Goal: Find specific page/section: Find specific page/section

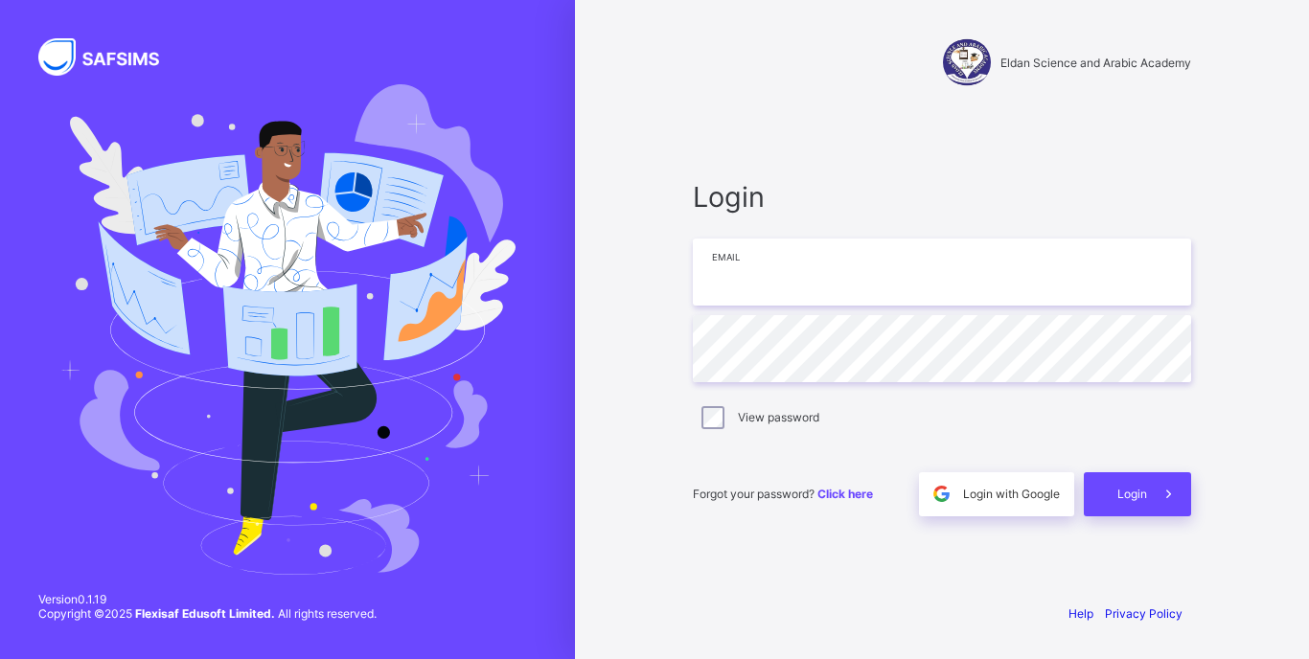
click at [874, 294] on input "email" at bounding box center [942, 272] width 498 height 67
type input "**********"
click at [1153, 482] on span at bounding box center [1169, 494] width 44 height 44
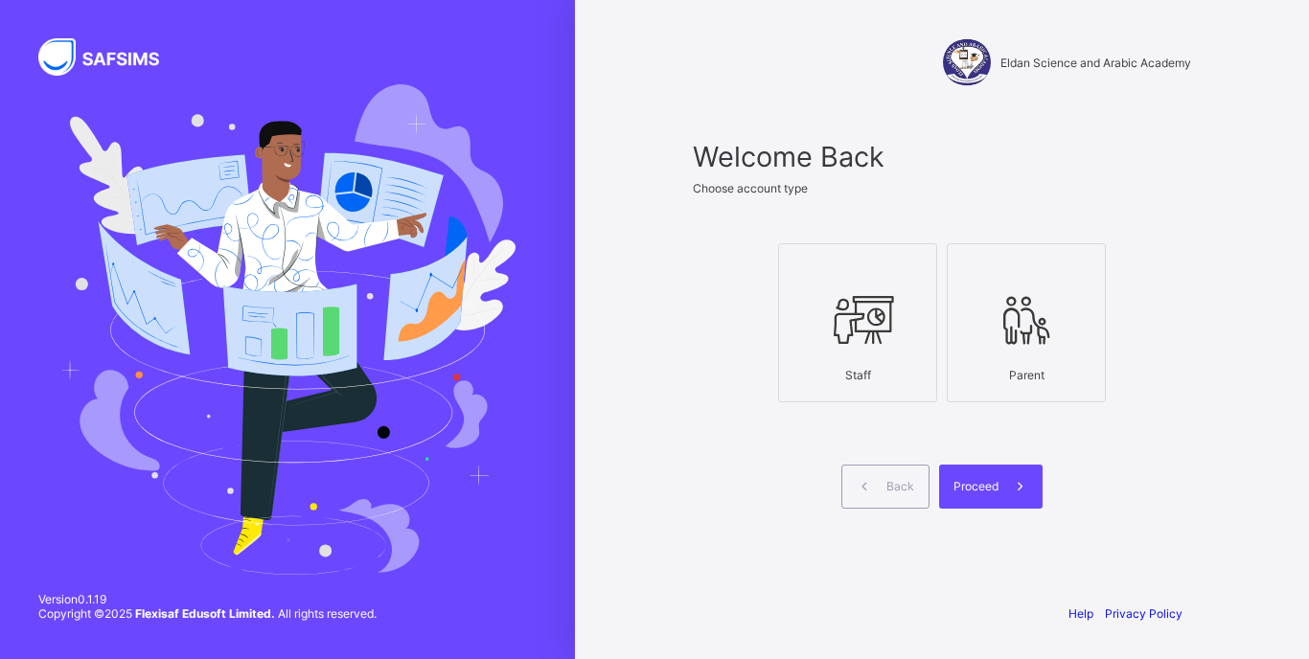
click at [880, 316] on icon at bounding box center [857, 319] width 67 height 57
click at [1011, 499] on span at bounding box center [1021, 487] width 44 height 44
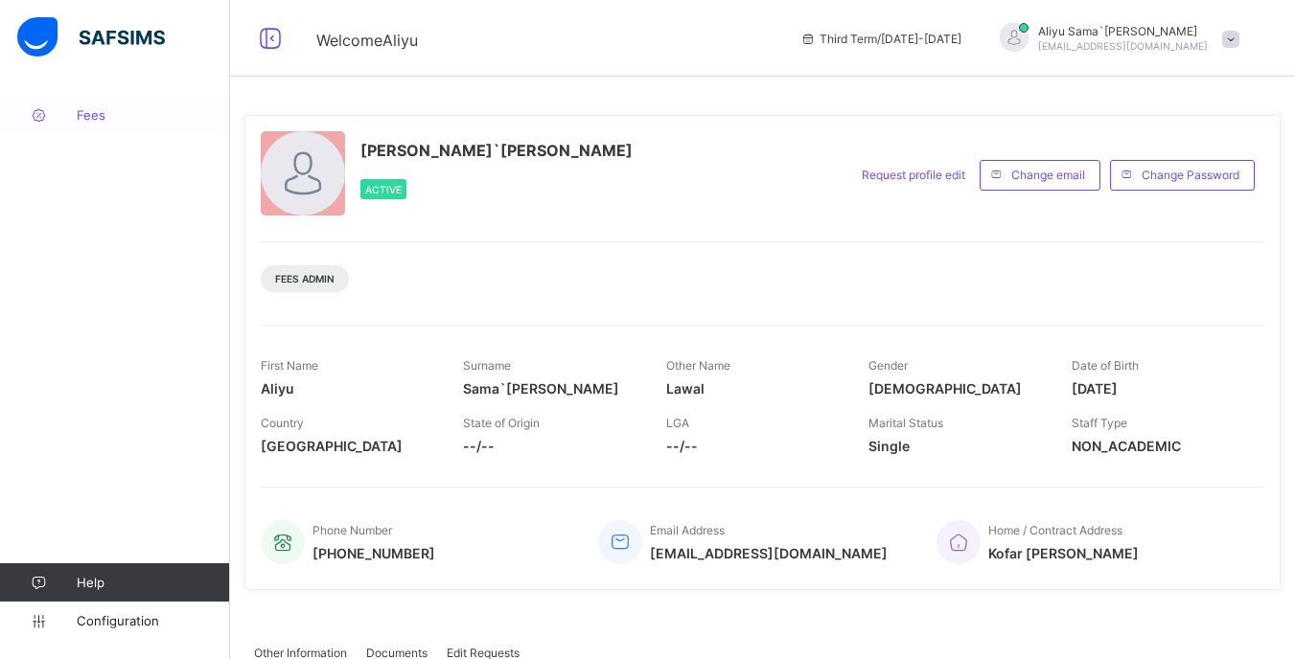
click at [115, 107] on span "Fees" at bounding box center [153, 114] width 153 height 15
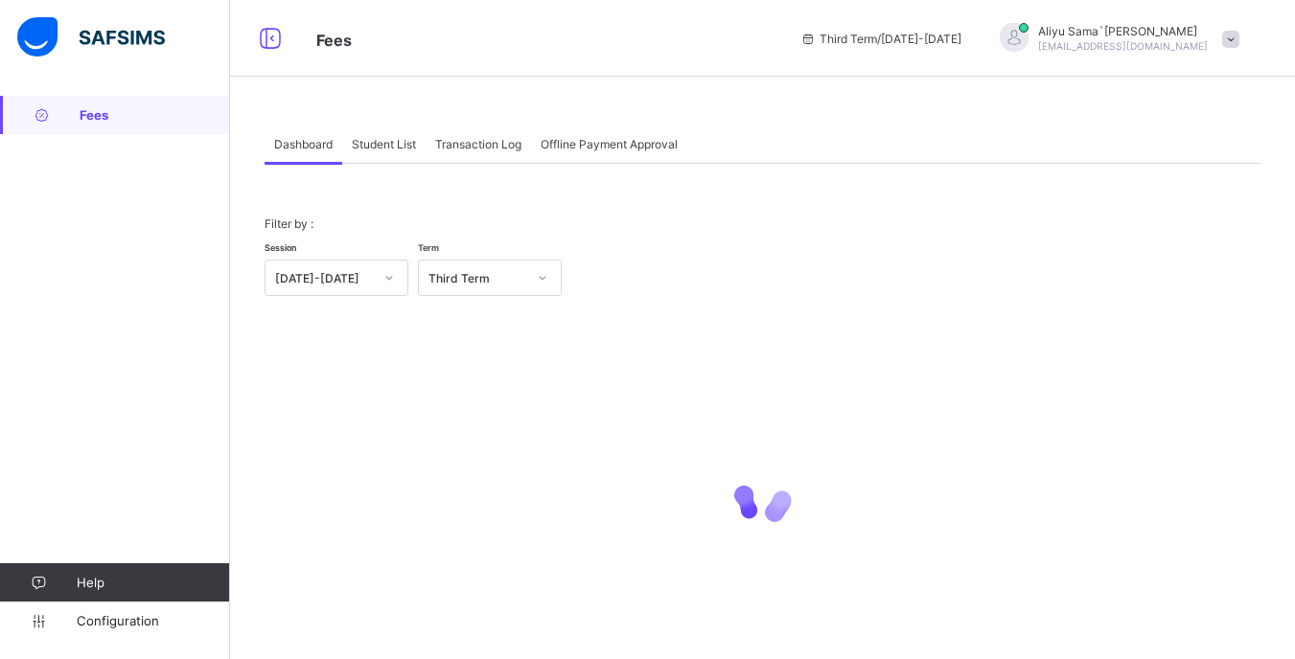
click at [401, 160] on div "Student List" at bounding box center [383, 144] width 83 height 38
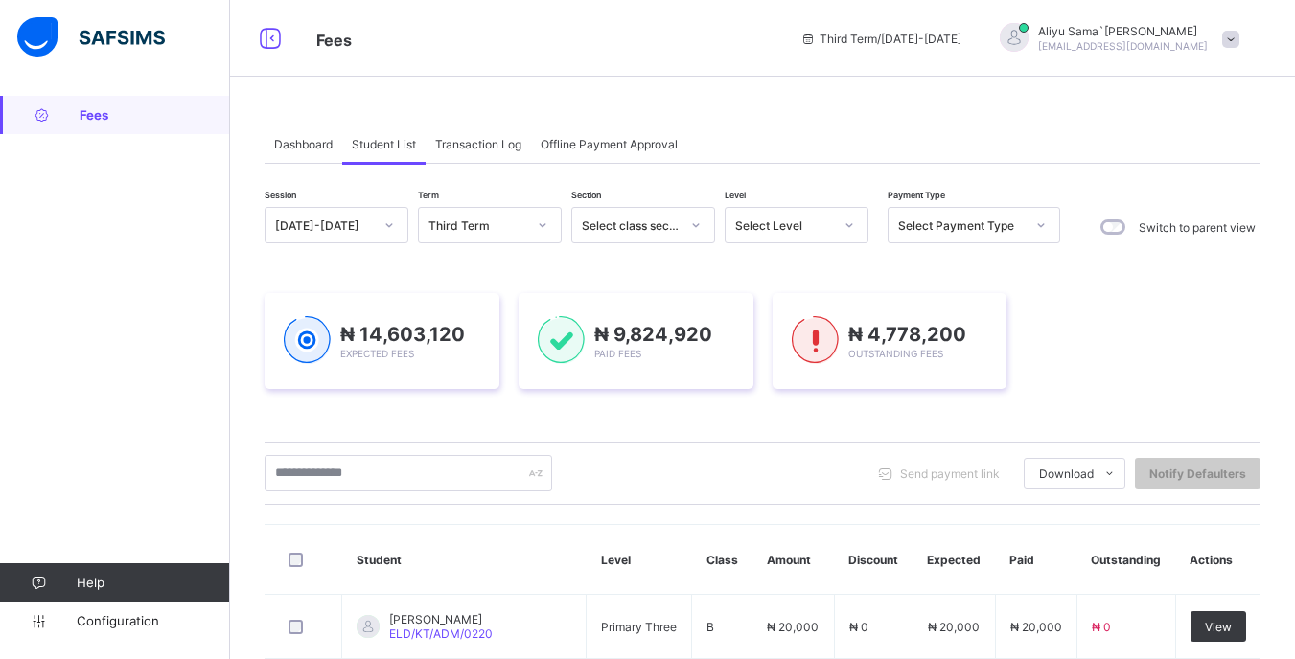
click at [835, 238] on div at bounding box center [849, 225] width 33 height 31
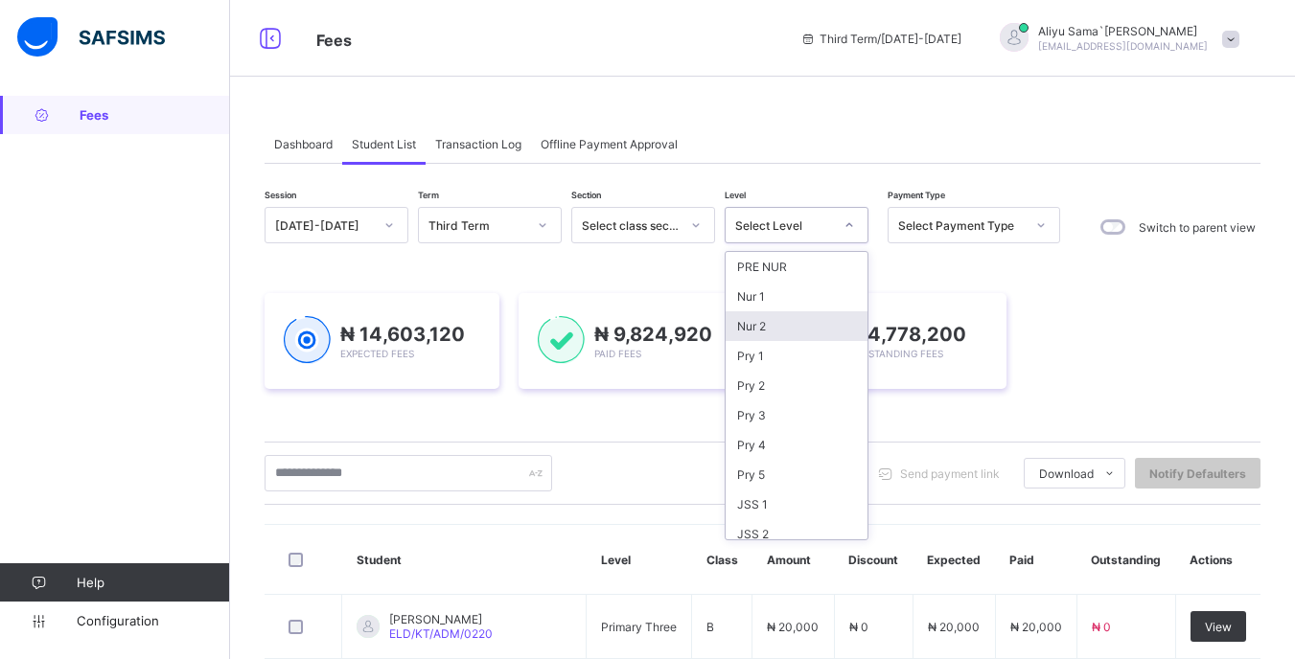
click at [752, 325] on div "Nur 2" at bounding box center [796, 326] width 142 height 30
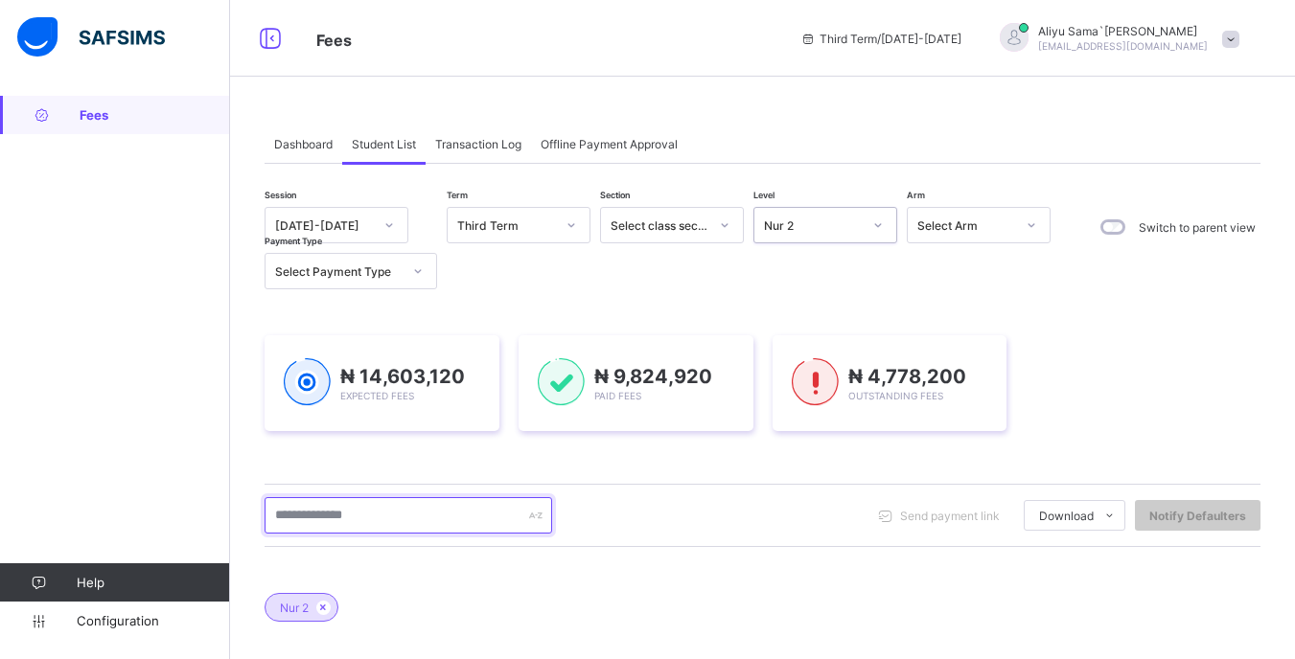
click at [410, 519] on input "text" at bounding box center [407, 515] width 287 height 36
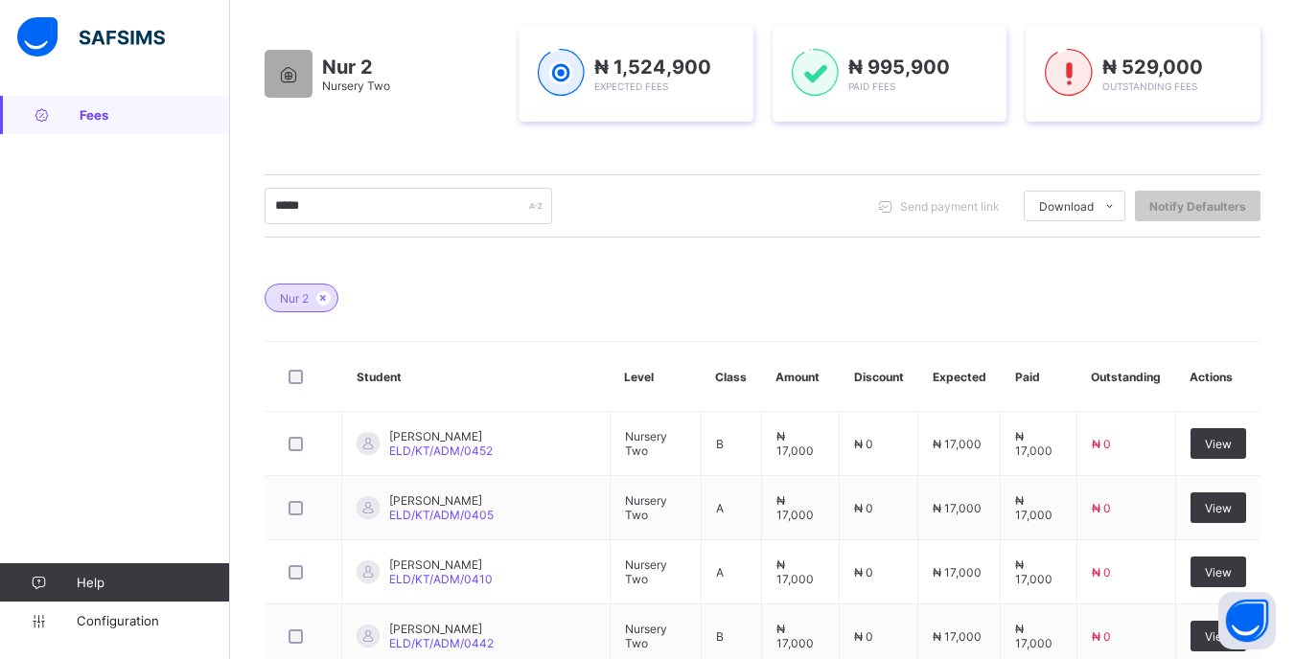
scroll to position [51, 0]
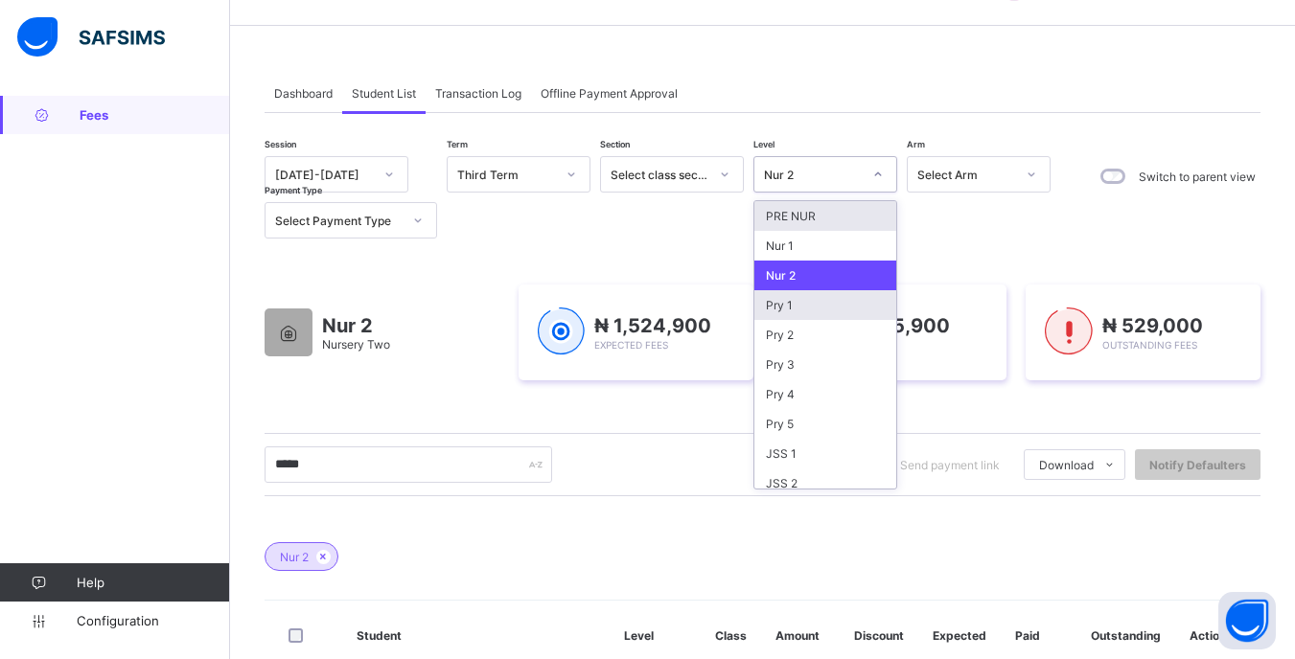
click at [819, 297] on div "Pry 1" at bounding box center [825, 305] width 142 height 30
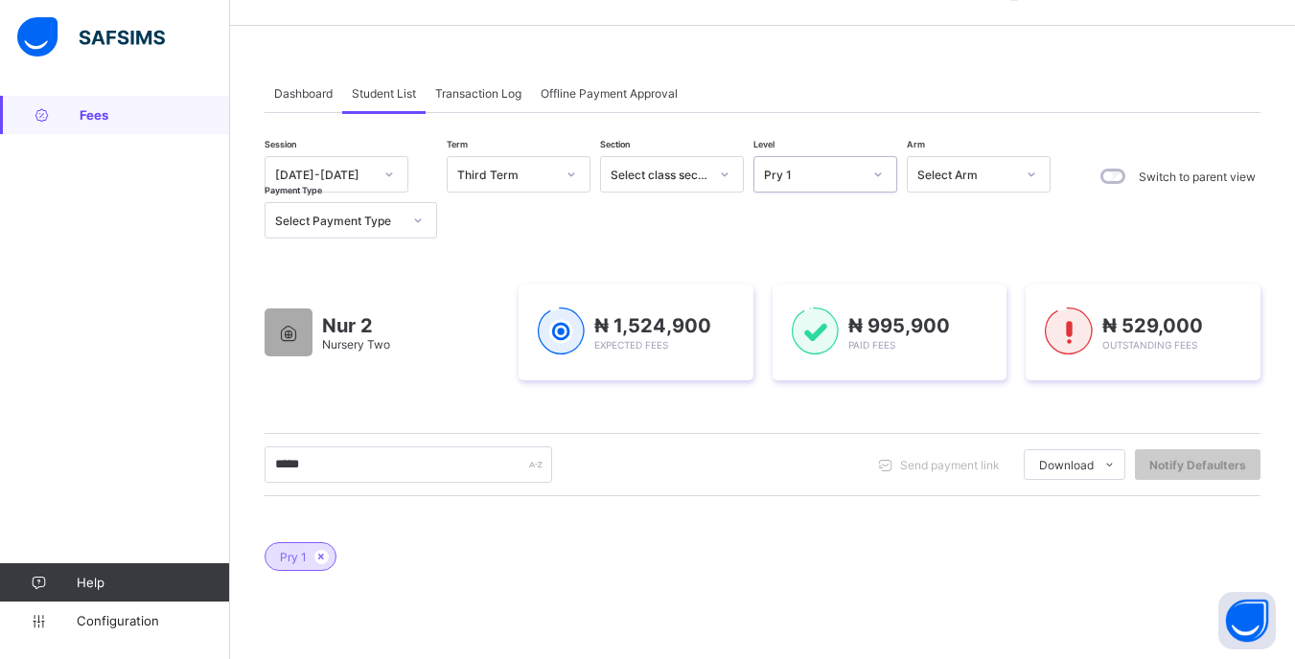
click at [861, 568] on div "Pry 1" at bounding box center [762, 547] width 996 height 67
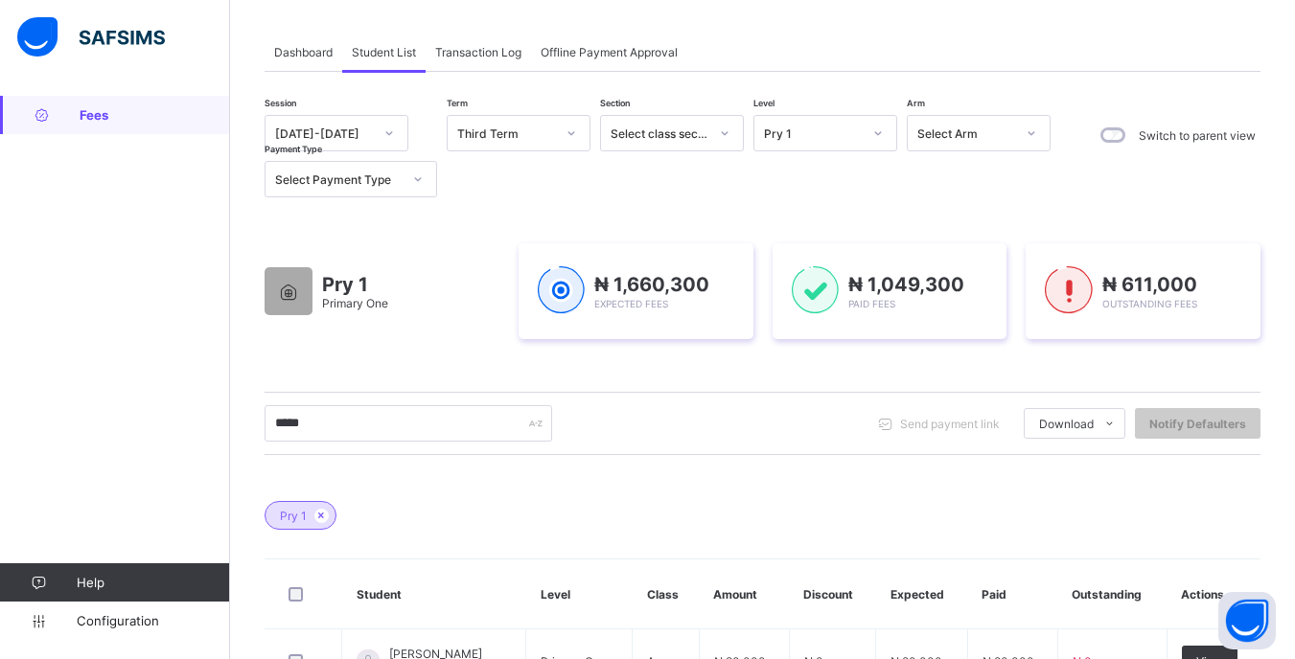
scroll to position [56, 0]
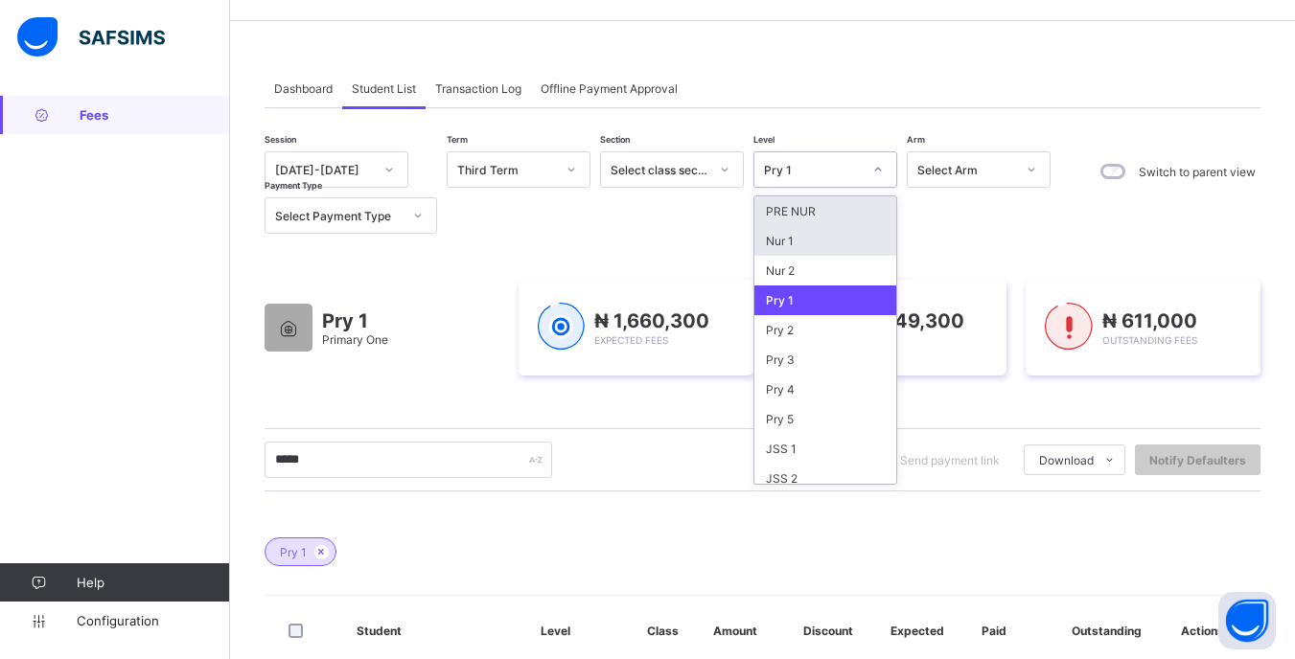
click at [828, 243] on div "Nur 1" at bounding box center [825, 241] width 142 height 30
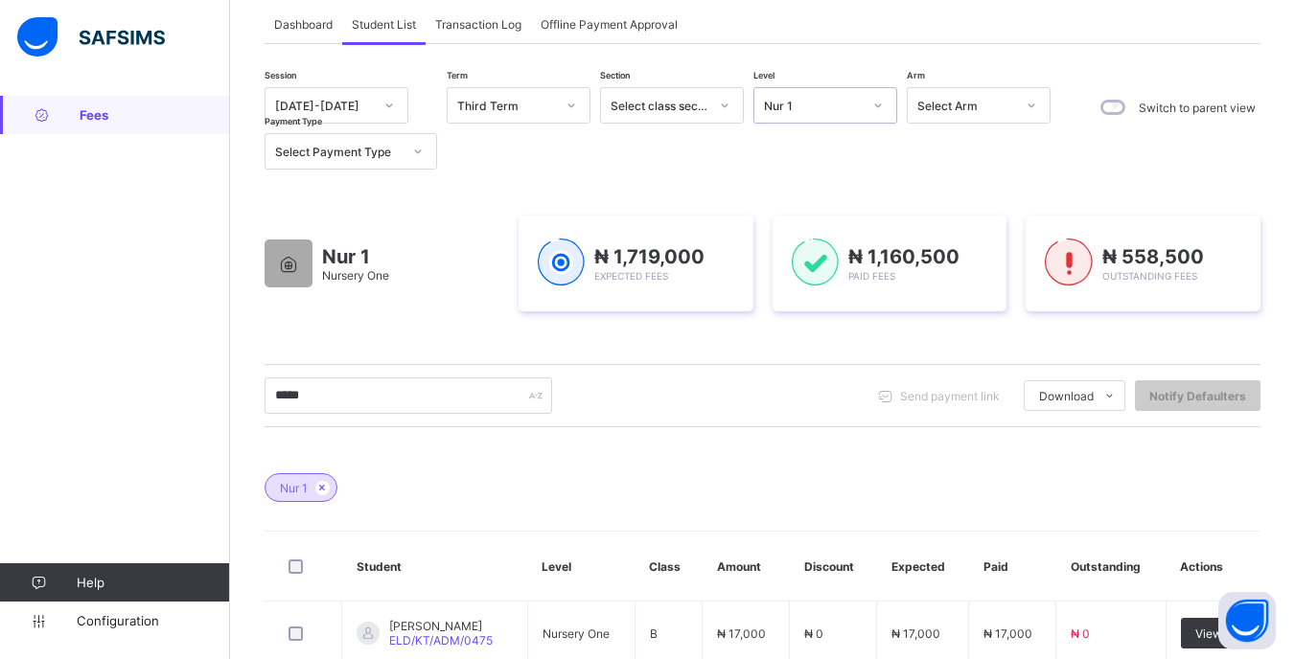
scroll to position [110, 0]
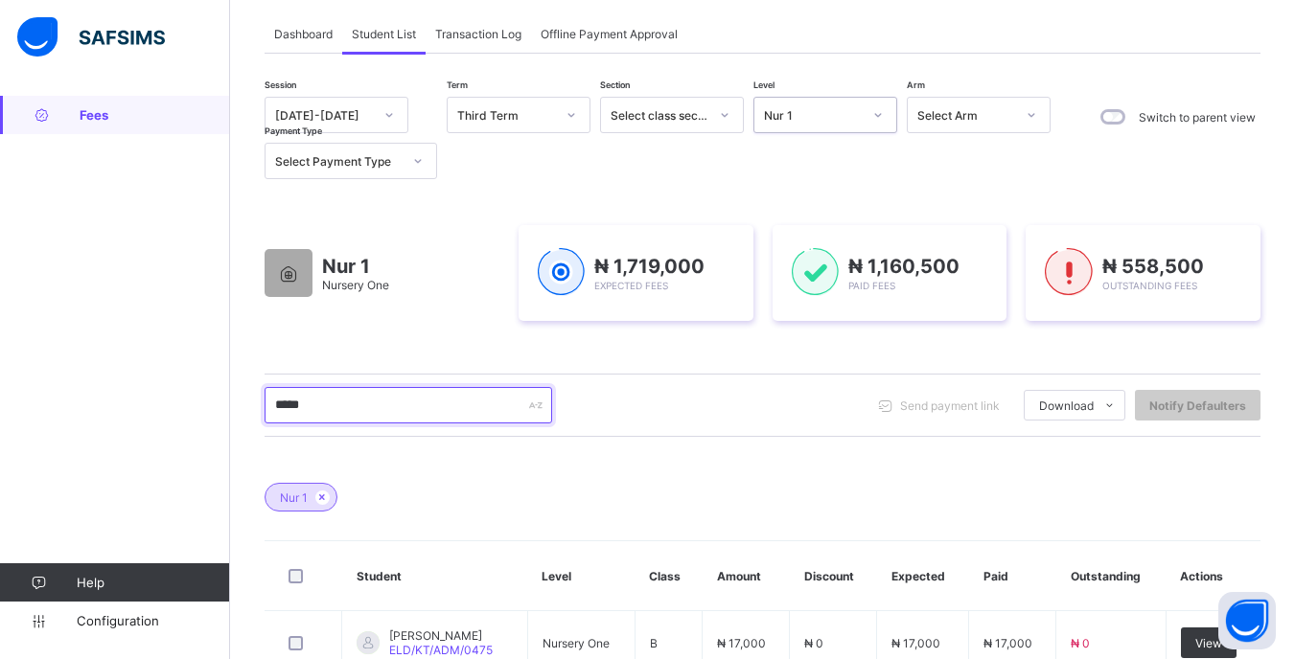
click at [480, 391] on input "*****" at bounding box center [407, 405] width 287 height 36
type input "*"
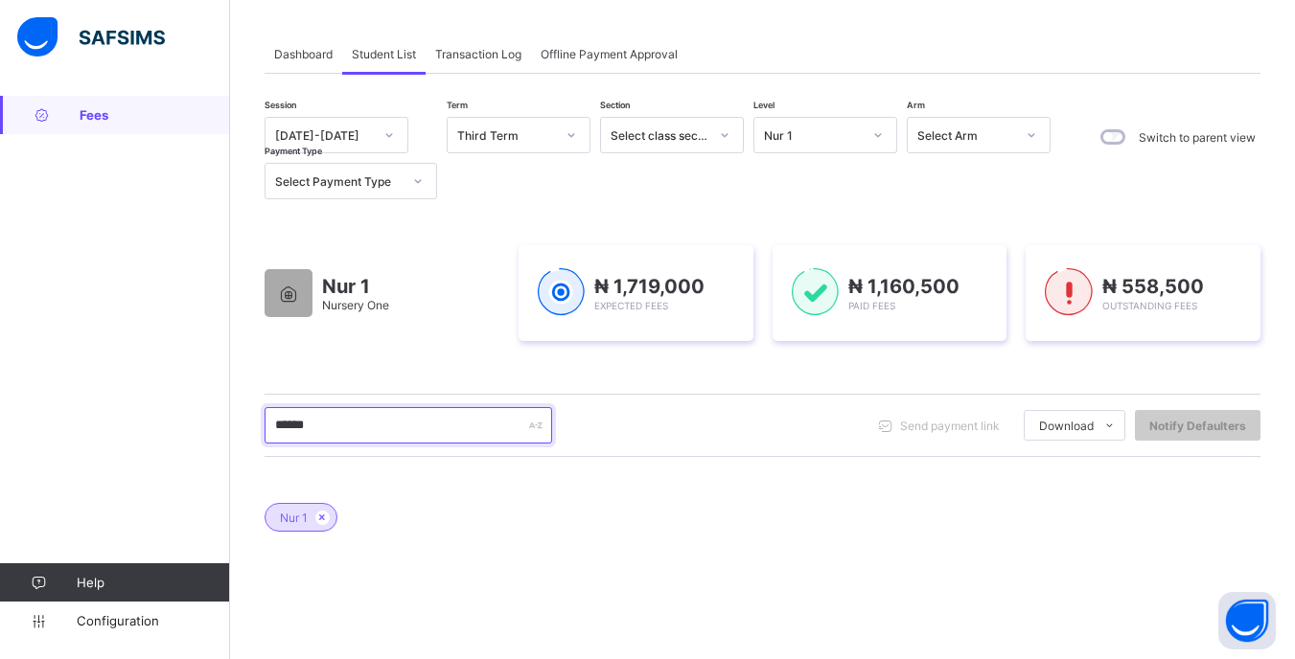
scroll to position [77, 0]
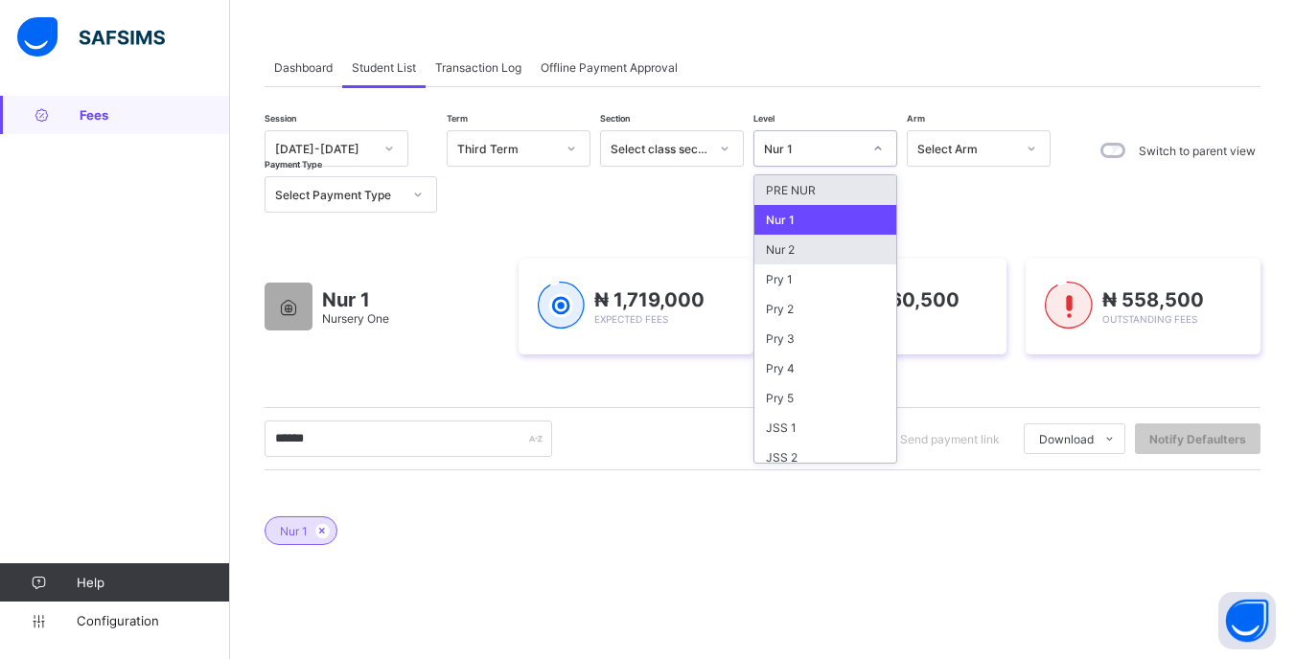
click at [837, 244] on div "Nur 2" at bounding box center [825, 250] width 142 height 30
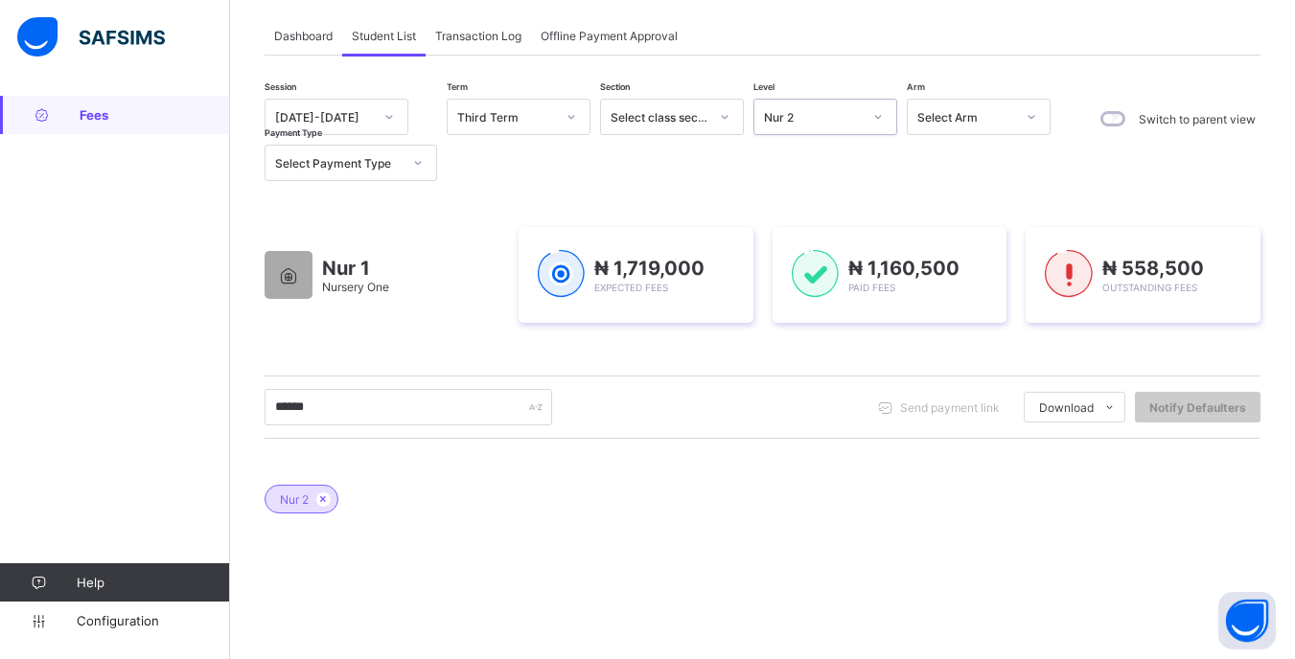
scroll to position [107, 0]
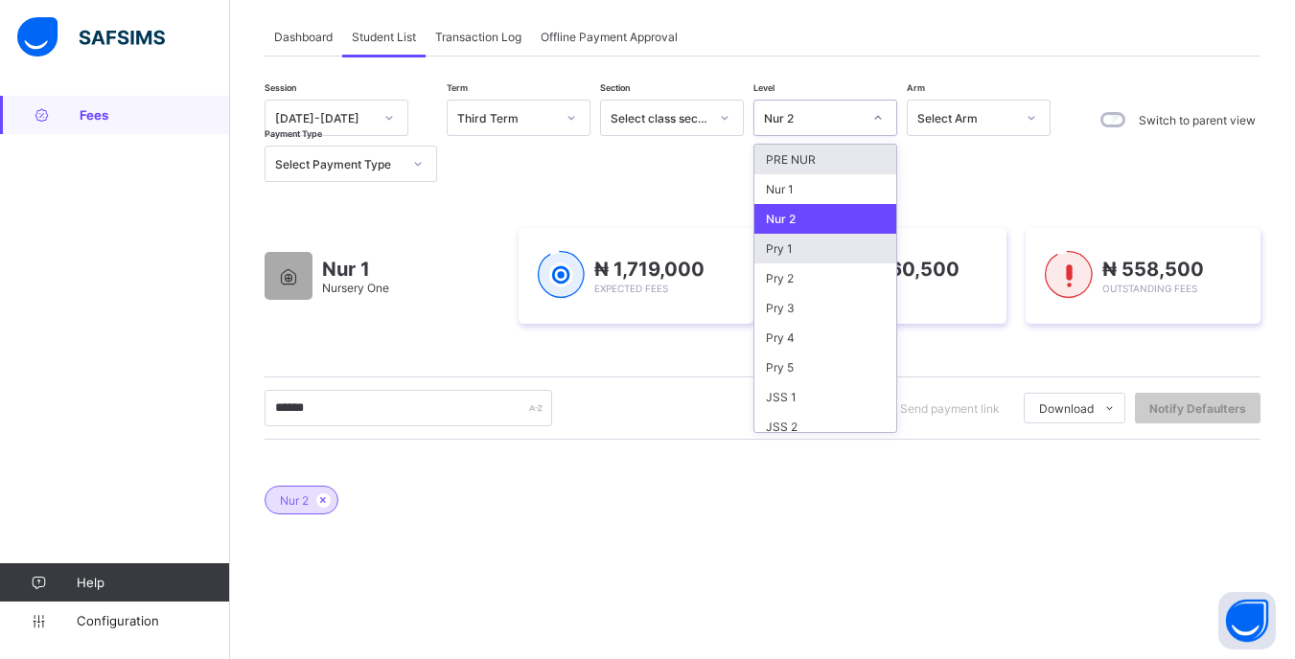
click at [832, 246] on div "Pry 1" at bounding box center [825, 249] width 142 height 30
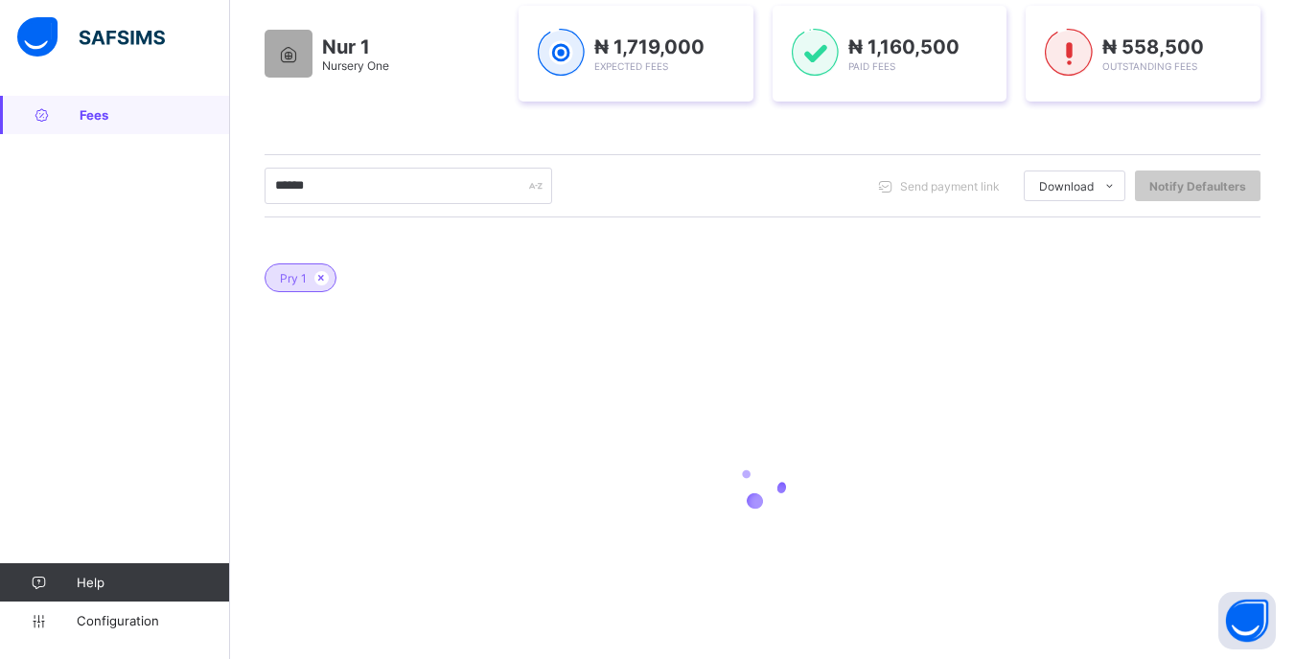
scroll to position [332, 0]
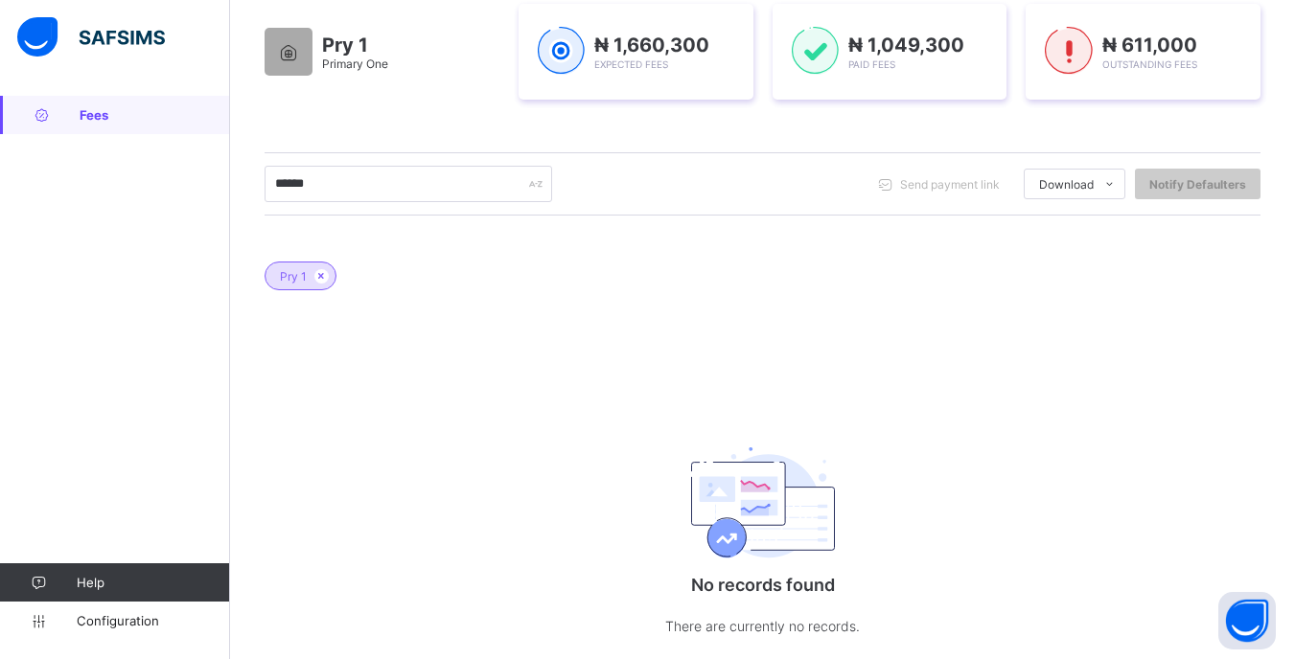
click at [424, 149] on div "Session [DATE]-[DATE] Term Third Term Section Select class section Level option…" at bounding box center [762, 275] width 996 height 801
click at [443, 189] on input "******" at bounding box center [407, 184] width 287 height 36
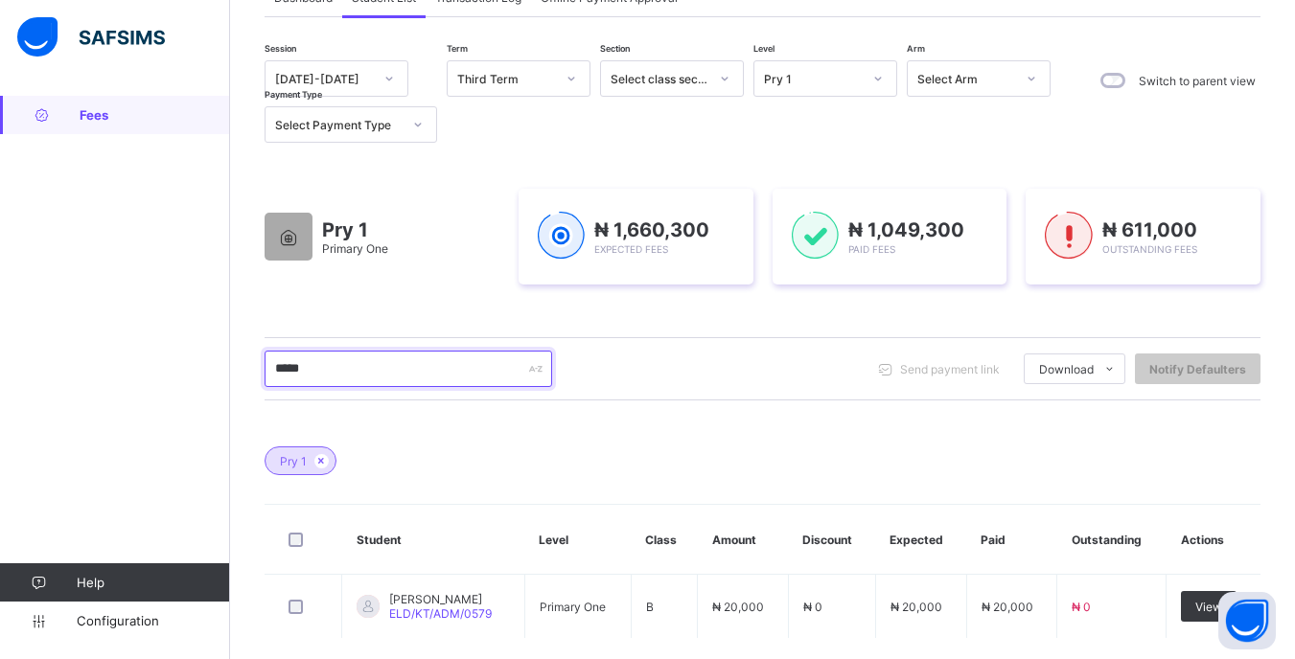
scroll to position [0, 0]
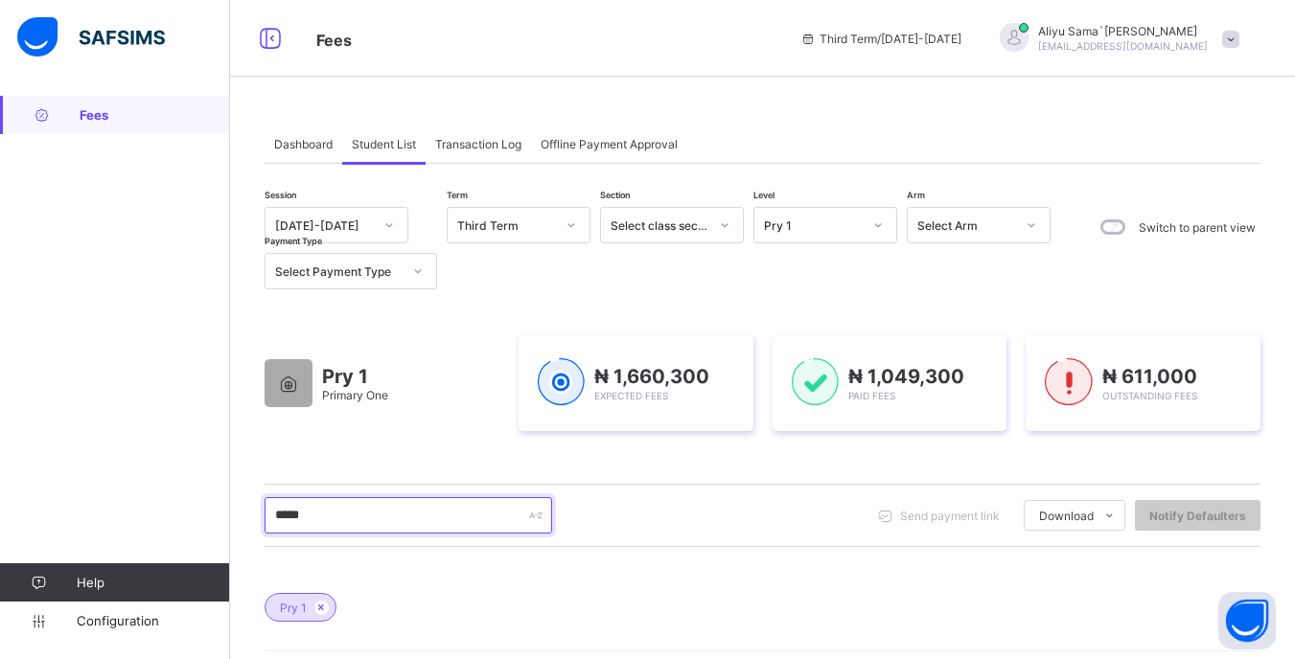
type input "*****"
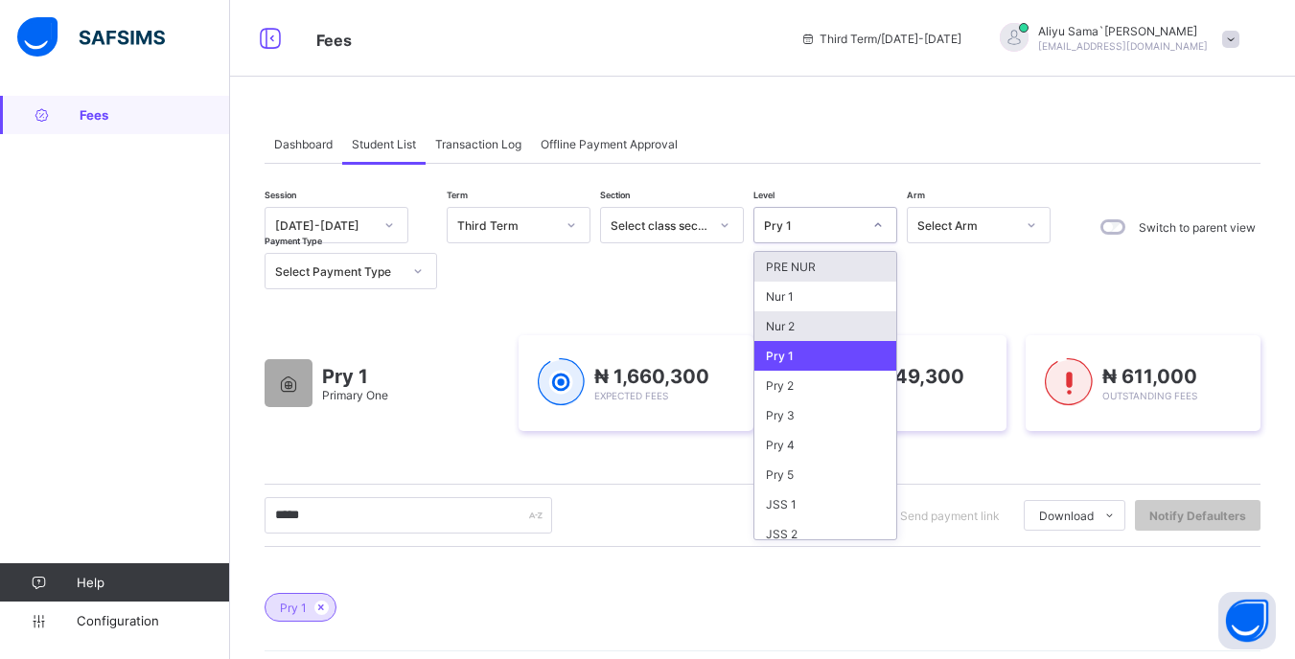
click at [844, 330] on div "Nur 2" at bounding box center [825, 326] width 142 height 30
click at [1007, 307] on div "Pry 1 Primary One ₦ 1,660,300 Expected Fees ₦ 1,049,300 Paid Fees ₦ 611,000 Out…" at bounding box center [762, 383] width 996 height 153
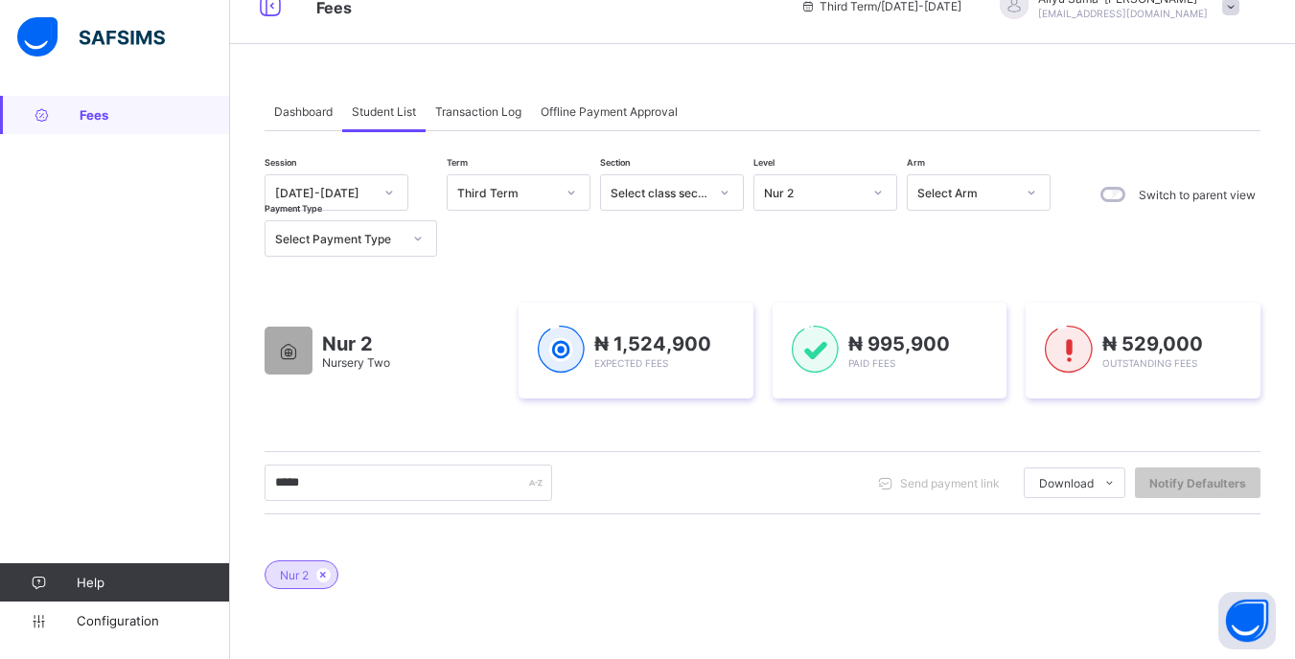
scroll to position [32, 0]
click at [298, 127] on div "Dashboard" at bounding box center [303, 112] width 78 height 38
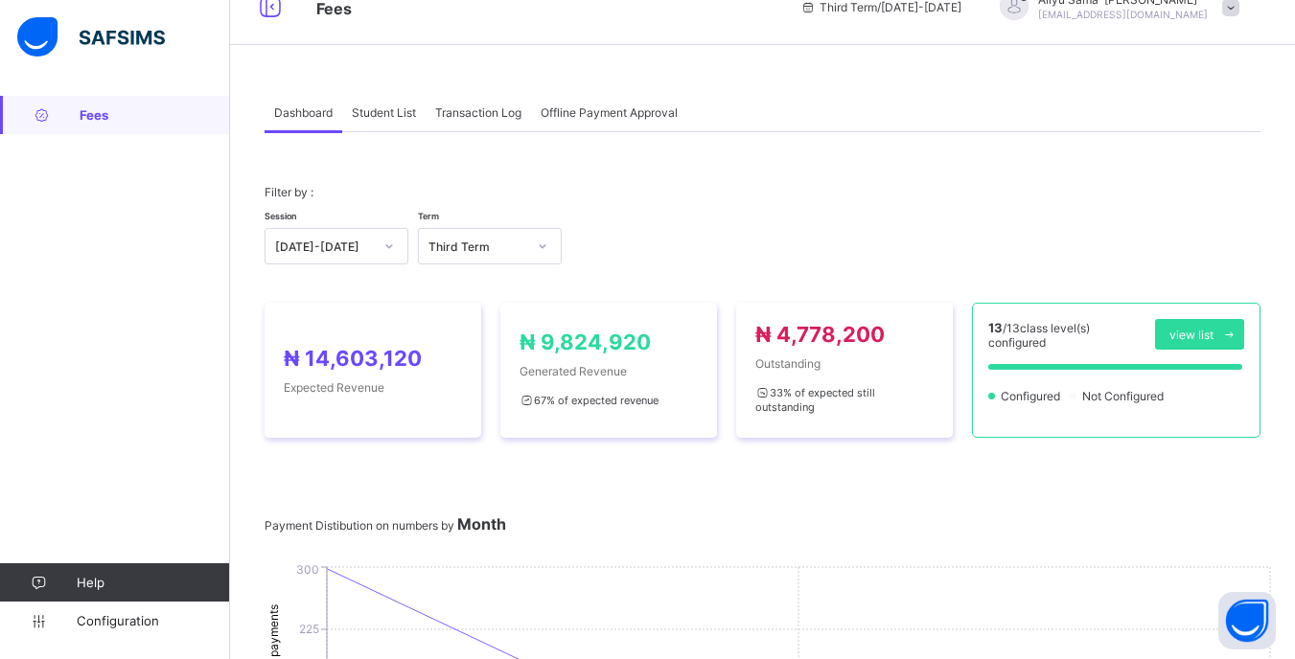
click at [389, 127] on div "Student List" at bounding box center [383, 112] width 83 height 38
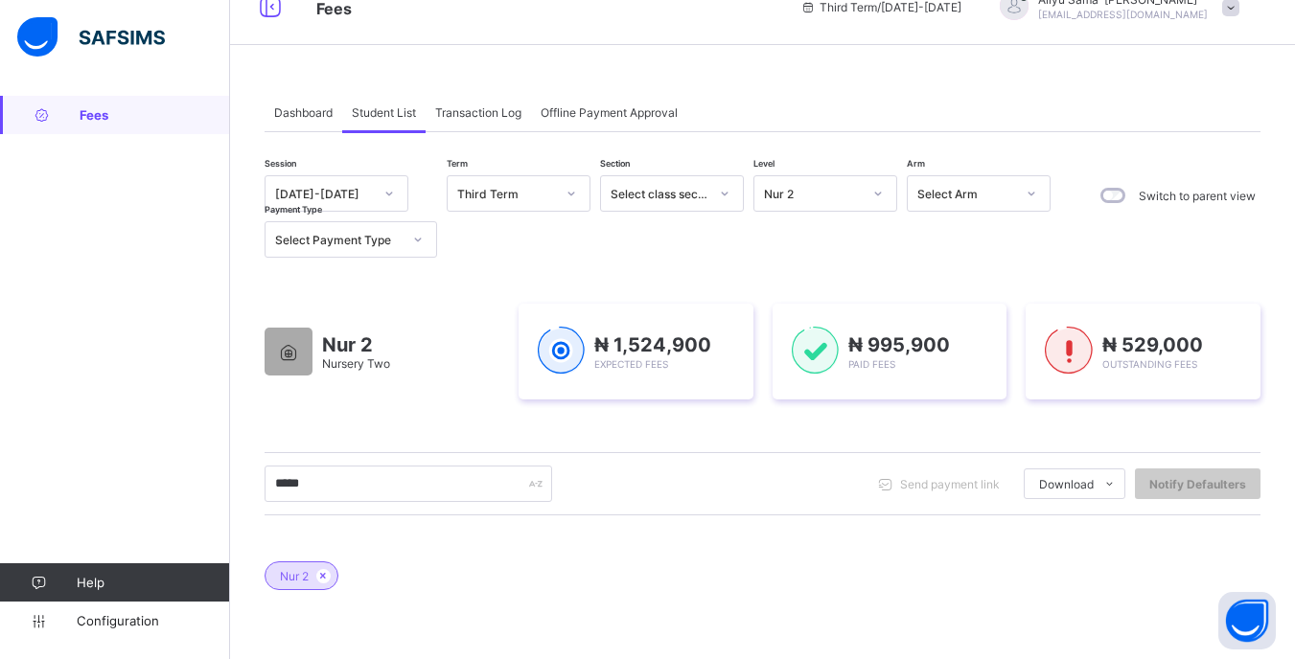
click at [1234, 6] on div "[PERSON_NAME]`[PERSON_NAME] [PERSON_NAME][EMAIL_ADDRESS][DOMAIN_NAME]" at bounding box center [1114, 7] width 268 height 32
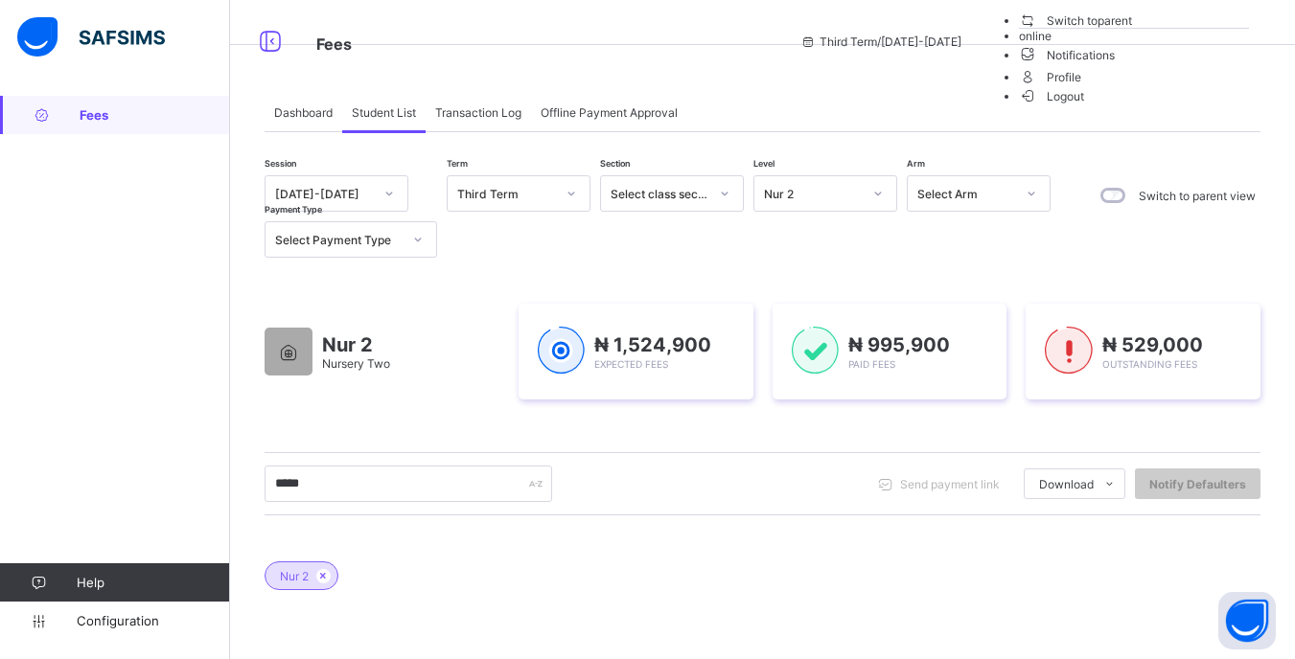
click at [1085, 106] on span "Logout" at bounding box center [1052, 96] width 66 height 20
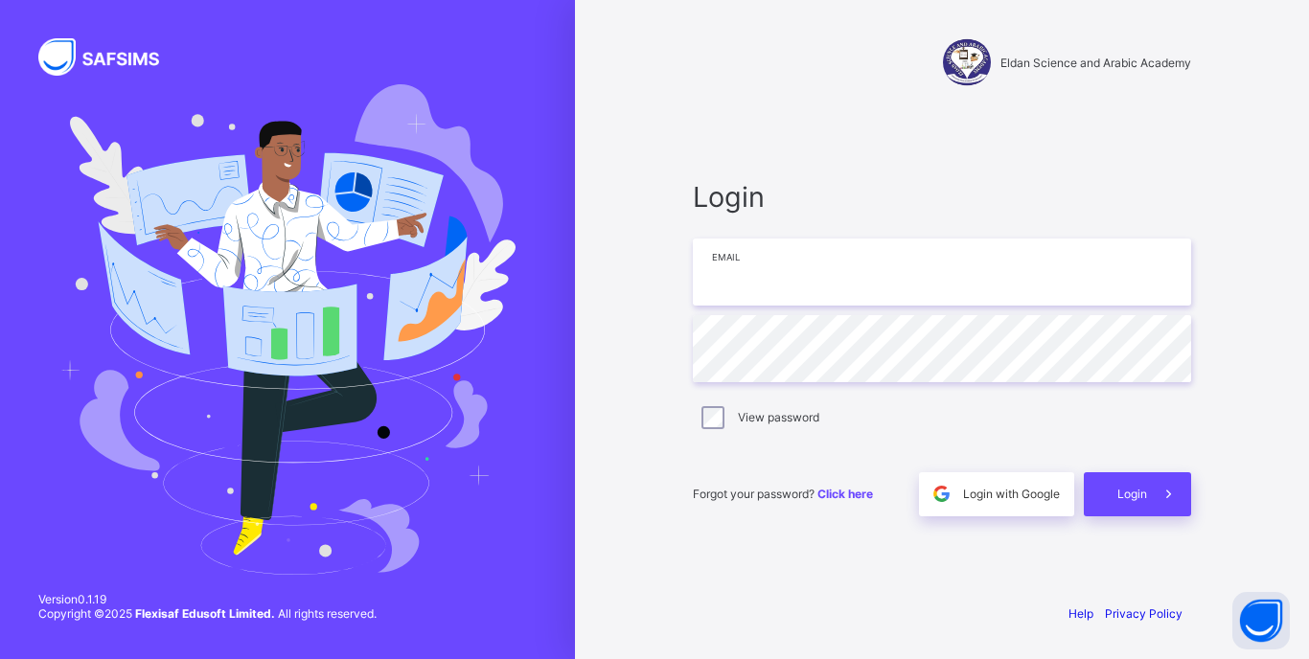
type input "**********"
drag, startPoint x: 1108, startPoint y: 527, endPoint x: 1100, endPoint y: 507, distance: 21.5
click at [1100, 507] on div "**********" at bounding box center [942, 347] width 537 height 479
click at [1100, 507] on div "Login" at bounding box center [1137, 494] width 107 height 44
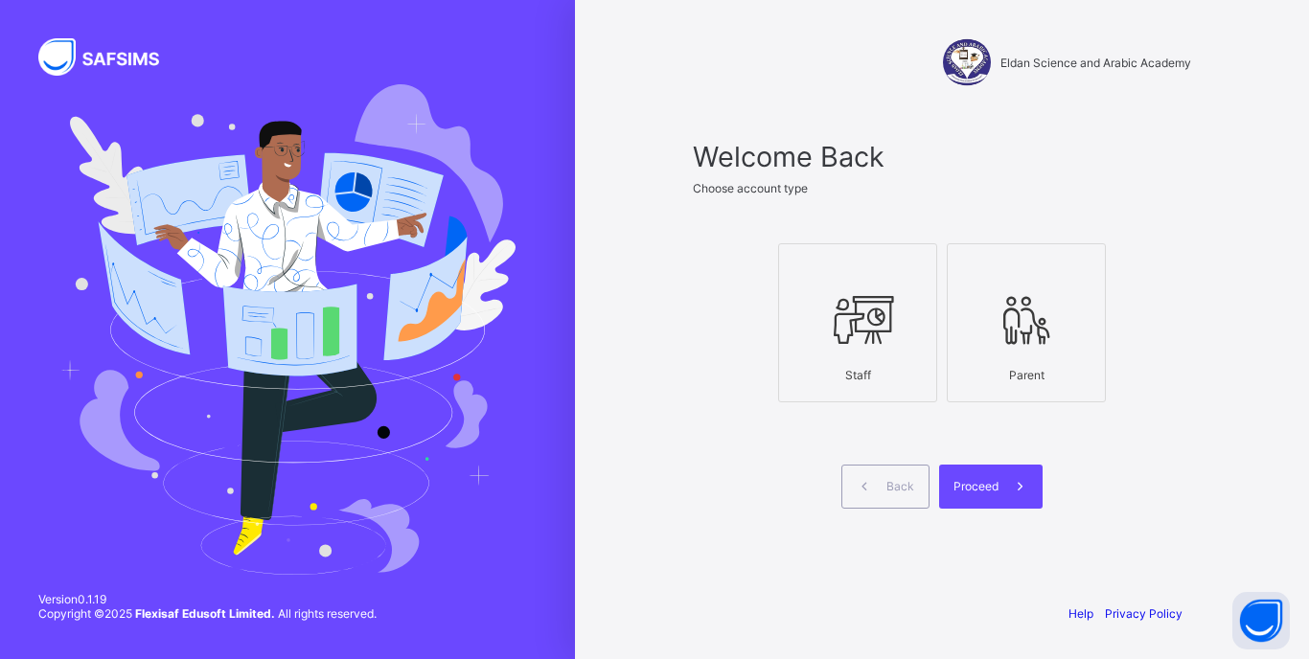
click at [865, 305] on icon at bounding box center [857, 319] width 67 height 57
click at [1021, 506] on span at bounding box center [1021, 487] width 44 height 44
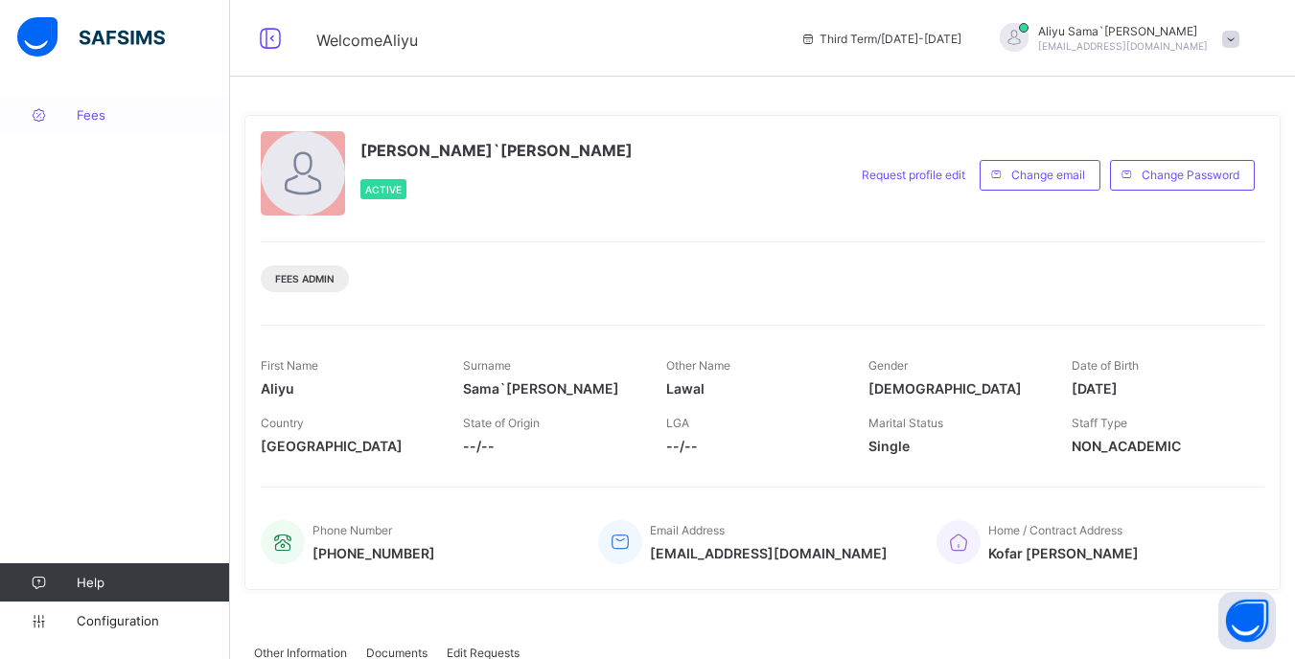
click at [96, 114] on span "Fees" at bounding box center [153, 114] width 153 height 15
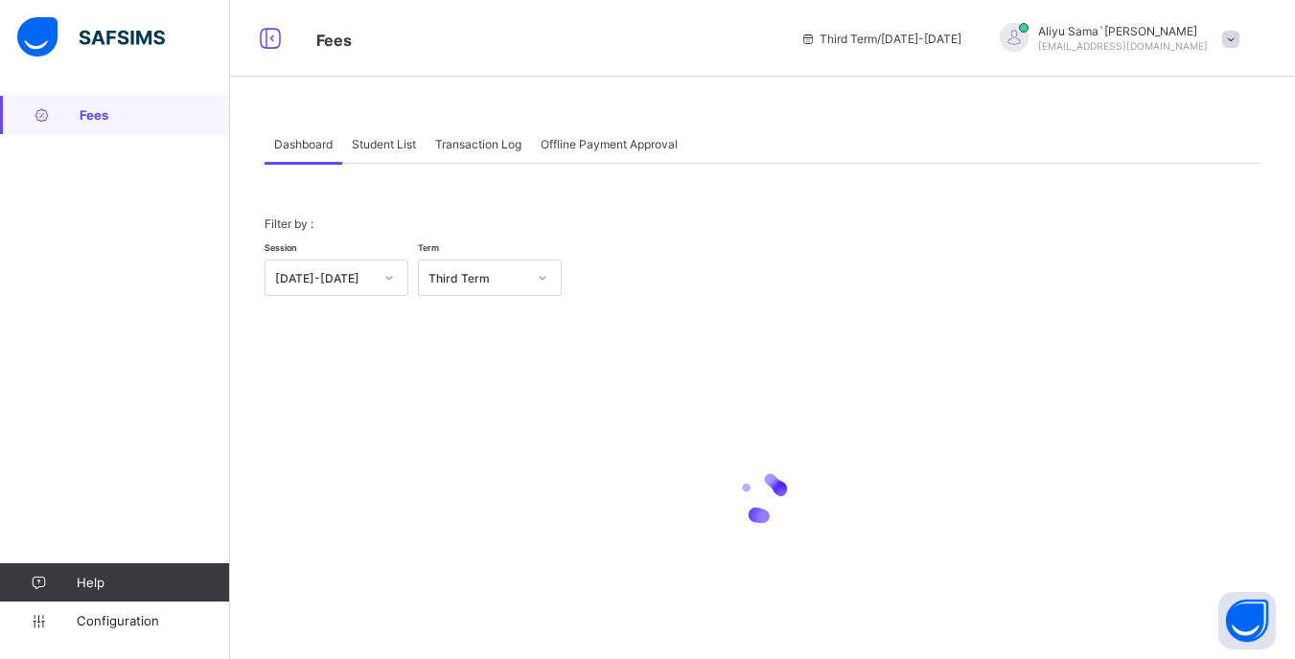
click at [394, 160] on div "Student List" at bounding box center [383, 144] width 83 height 38
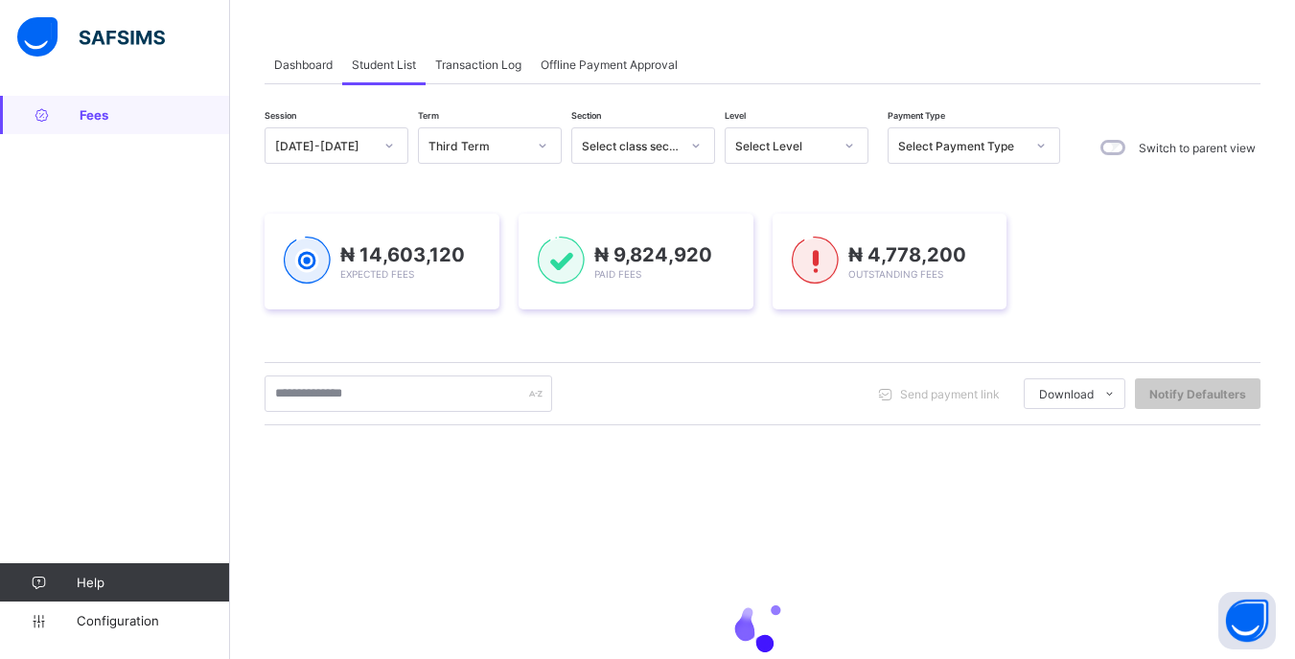
scroll to position [80, 0]
click at [432, 385] on input "text" at bounding box center [407, 393] width 287 height 36
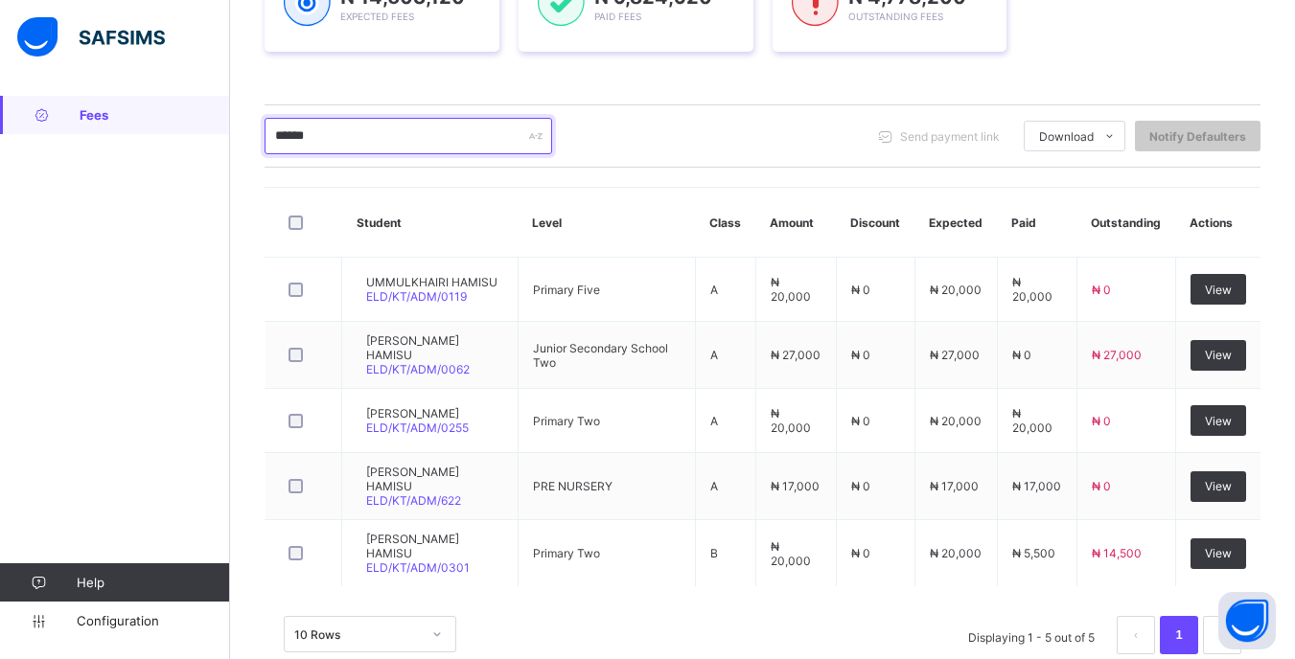
scroll to position [0, 0]
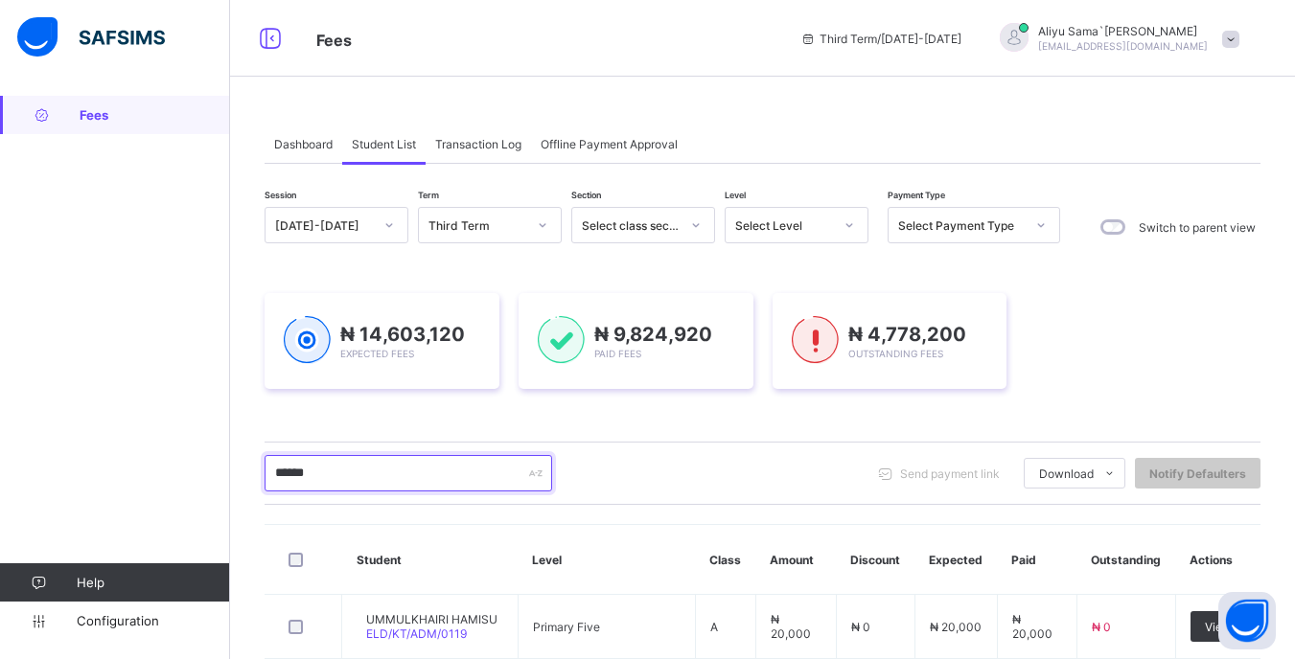
type input "******"
